Goal: Transaction & Acquisition: Book appointment/travel/reservation

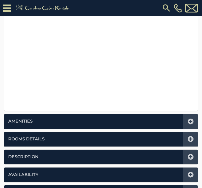
scroll to position [172, 0]
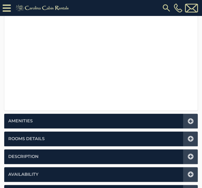
click at [188, 155] on icon at bounding box center [190, 156] width 6 height 6
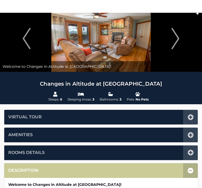
scroll to position [0, 0]
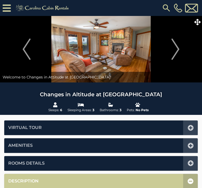
click at [178, 49] on img "Next" at bounding box center [175, 48] width 8 height 21
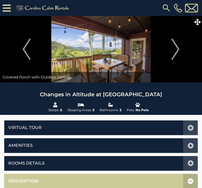
click at [177, 49] on img "Next" at bounding box center [175, 48] width 8 height 21
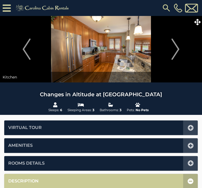
click at [181, 51] on button "Next" at bounding box center [175, 49] width 48 height 66
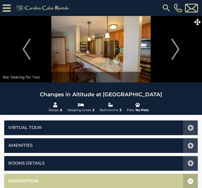
click at [177, 52] on img "Next" at bounding box center [175, 48] width 8 height 21
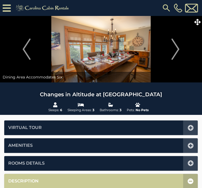
click at [178, 49] on img "Next" at bounding box center [175, 48] width 8 height 21
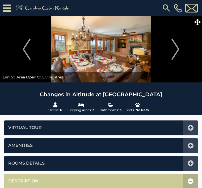
click at [179, 49] on img "Next" at bounding box center [175, 48] width 8 height 21
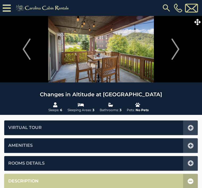
click at [177, 48] on img "Next" at bounding box center [175, 48] width 8 height 21
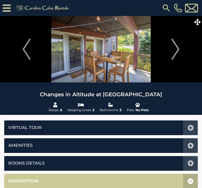
click at [179, 49] on img "Next" at bounding box center [175, 48] width 8 height 21
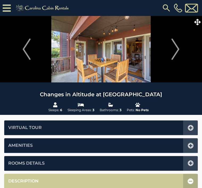
click at [175, 48] on img "Next" at bounding box center [175, 48] width 8 height 21
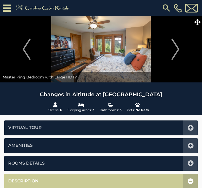
click at [177, 49] on img "Next" at bounding box center [175, 48] width 8 height 21
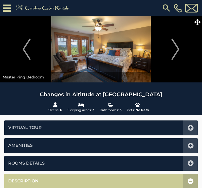
click at [191, 144] on icon at bounding box center [190, 145] width 6 height 6
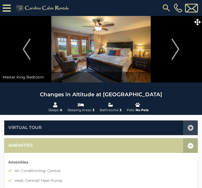
click at [177, 49] on img "Next" at bounding box center [175, 48] width 8 height 21
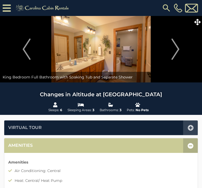
click at [179, 50] on img "Next" at bounding box center [175, 48] width 8 height 21
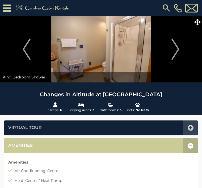
click at [178, 50] on img "Next" at bounding box center [175, 48] width 8 height 21
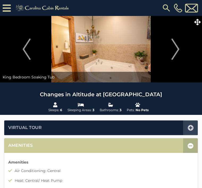
click at [179, 49] on img "Next" at bounding box center [175, 48] width 8 height 21
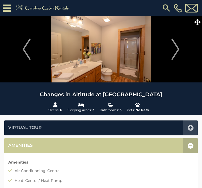
click at [179, 48] on img "Next" at bounding box center [175, 48] width 8 height 21
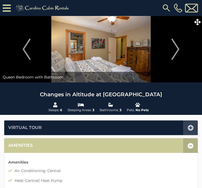
click at [179, 46] on img "Next" at bounding box center [175, 48] width 8 height 21
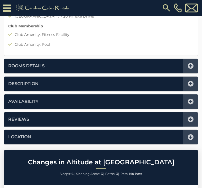
scroll to position [528, 0]
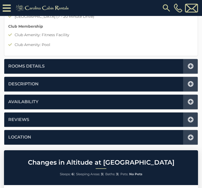
click at [192, 64] on icon at bounding box center [190, 66] width 6 height 6
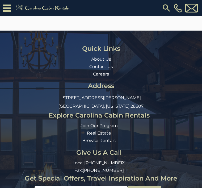
scroll to position [131, 0]
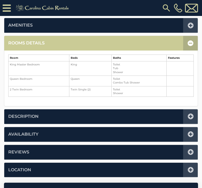
click at [192, 132] on icon at bounding box center [190, 134] width 6 height 6
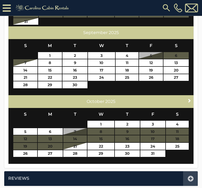
scroll to position [265, 0]
click at [189, 99] on span "Next" at bounding box center [189, 100] width 4 height 4
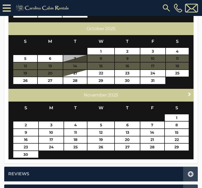
click at [190, 100] on div "Next [DATE] S M T W T F S 1 2 3 4 5 6 7 8 9 10 11 12 13 14 15 16 17 18 19 20 21…" at bounding box center [100, 124] width 185 height 71
click at [190, 99] on div "Next [DATE]" at bounding box center [100, 95] width 185 height 13
click at [189, 93] on span "Next" at bounding box center [189, 94] width 4 height 4
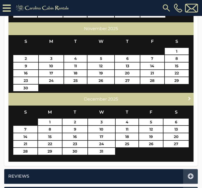
click at [190, 95] on link "Next" at bounding box center [189, 98] width 7 height 7
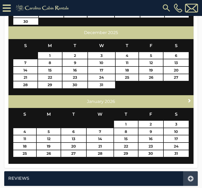
click at [188, 100] on span "Next" at bounding box center [189, 100] width 4 height 4
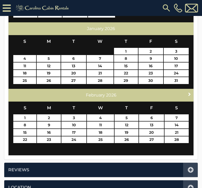
click at [188, 96] on link "Next" at bounding box center [189, 94] width 7 height 7
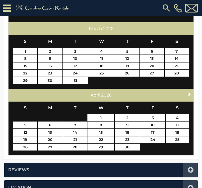
click at [189, 92] on span "Next" at bounding box center [189, 94] width 4 height 4
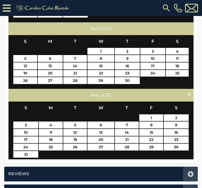
click at [189, 93] on span "Next" at bounding box center [189, 94] width 4 height 4
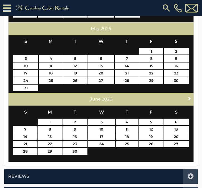
click at [188, 99] on span "Next" at bounding box center [189, 98] width 4 height 4
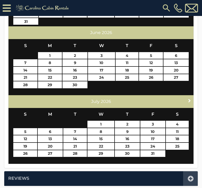
click at [187, 100] on span "Next" at bounding box center [189, 100] width 4 height 4
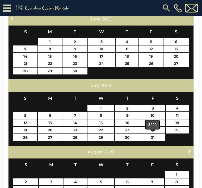
scroll to position [208, 0]
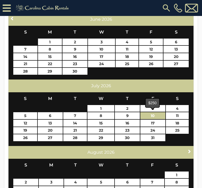
click at [155, 116] on link "10" at bounding box center [152, 115] width 25 height 7
type input "**********"
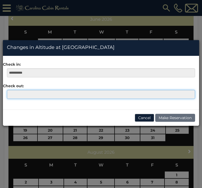
click at [20, 96] on input "text" at bounding box center [101, 94] width 188 height 9
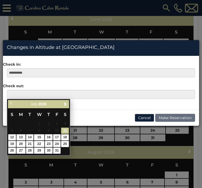
click at [64, 104] on span "Next" at bounding box center [65, 104] width 4 height 4
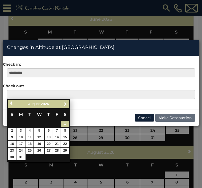
click at [65, 124] on link "1" at bounding box center [65, 124] width 8 height 6
type input "**********"
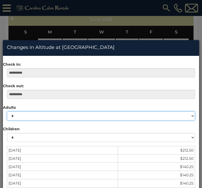
click at [190, 116] on select "* * * * * *" at bounding box center [101, 115] width 188 height 9
select select "*"
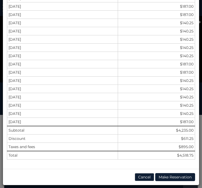
scroll to position [201, 0]
